Goal: Task Accomplishment & Management: Use online tool/utility

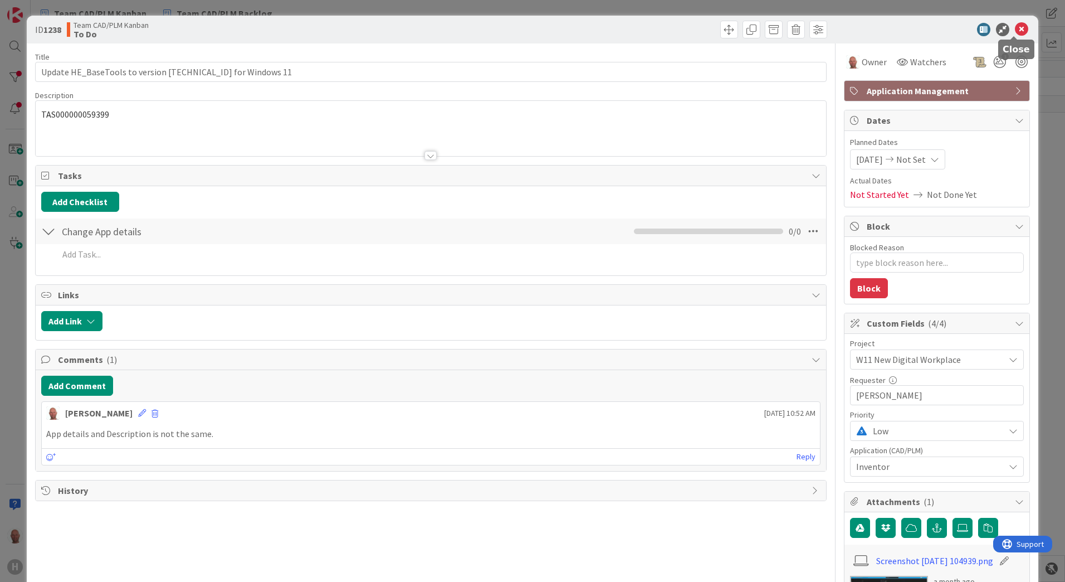
click at [1015, 27] on icon at bounding box center [1021, 29] width 13 height 13
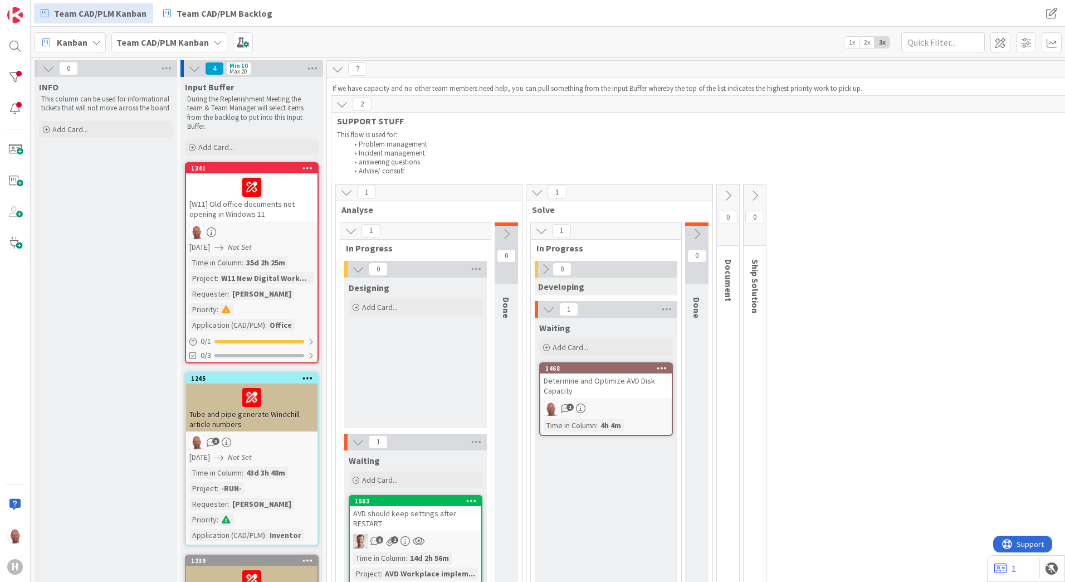
click at [82, 41] on span "Kanban" at bounding box center [72, 42] width 31 height 13
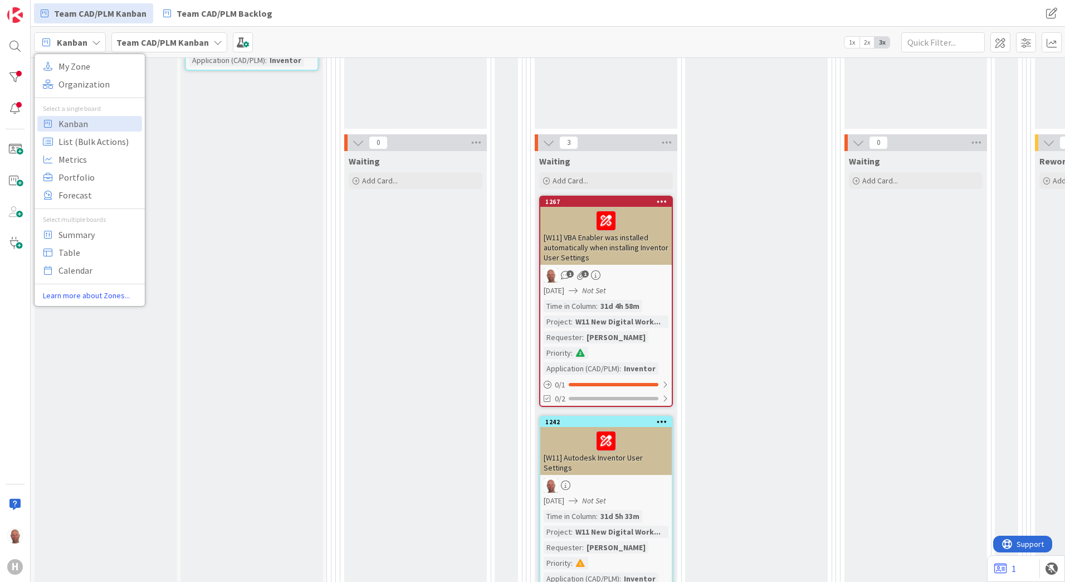
scroll to position [836, 0]
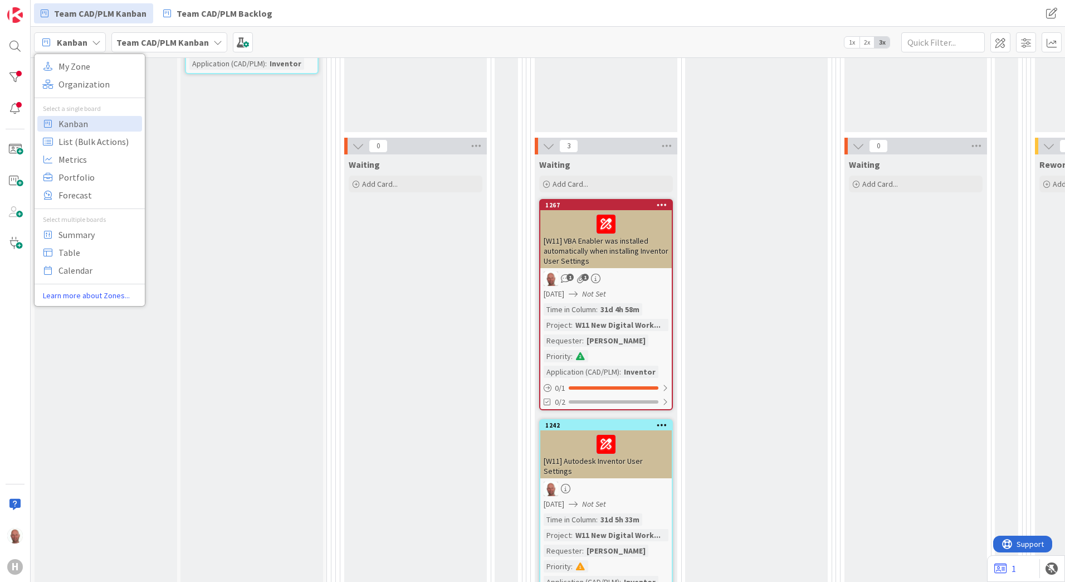
click at [572, 233] on div at bounding box center [606, 223] width 125 height 23
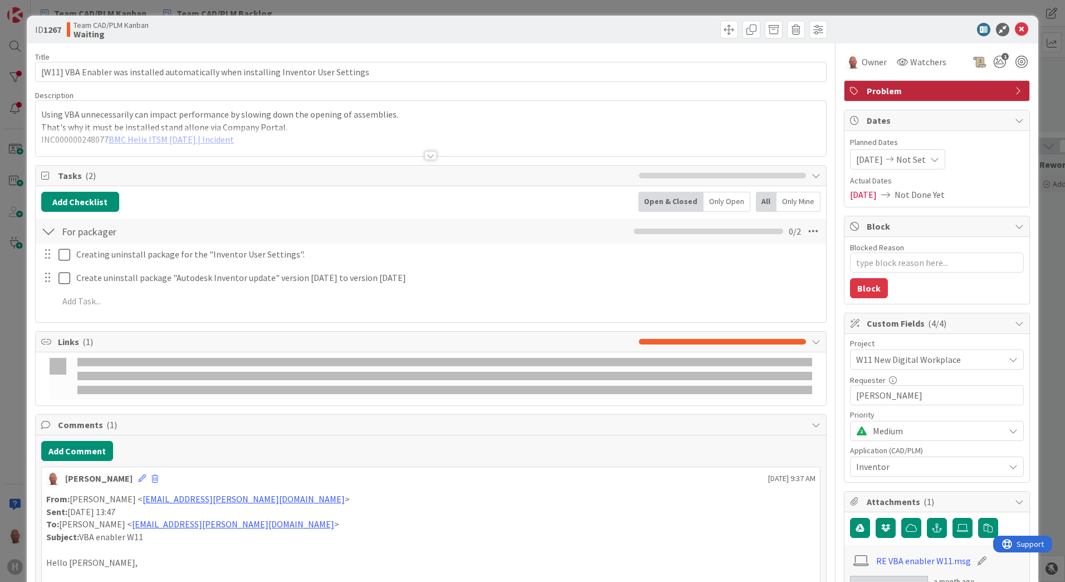
type textarea "x"
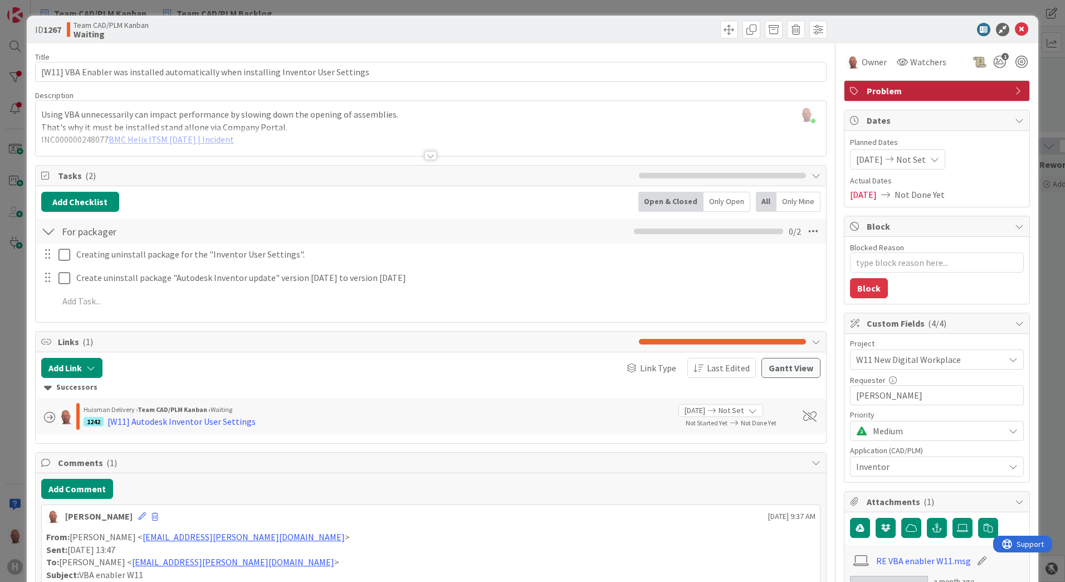
click at [431, 154] on div at bounding box center [430, 155] width 12 height 9
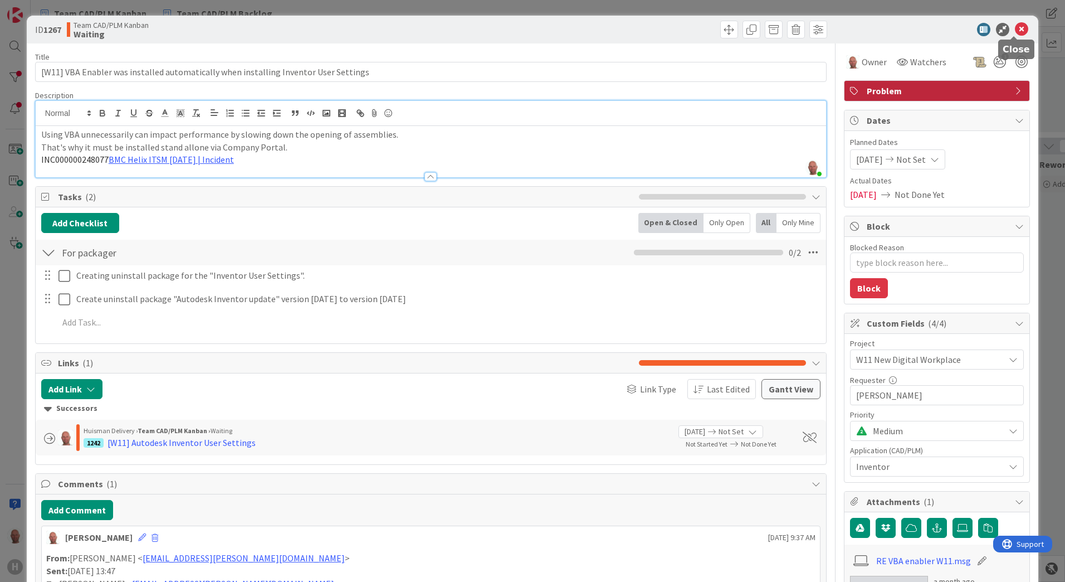
click at [1015, 26] on icon at bounding box center [1021, 29] width 13 height 13
